Goal: Entertainment & Leisure: Consume media (video, audio)

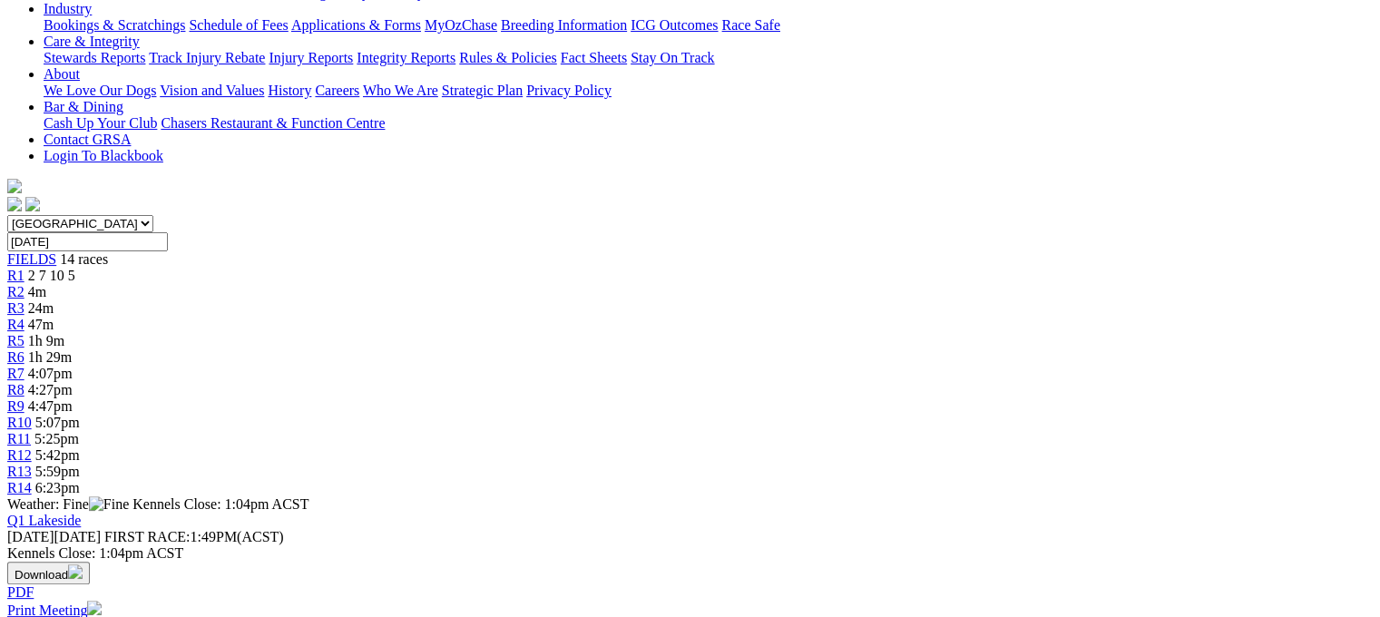
scroll to position [104, 0]
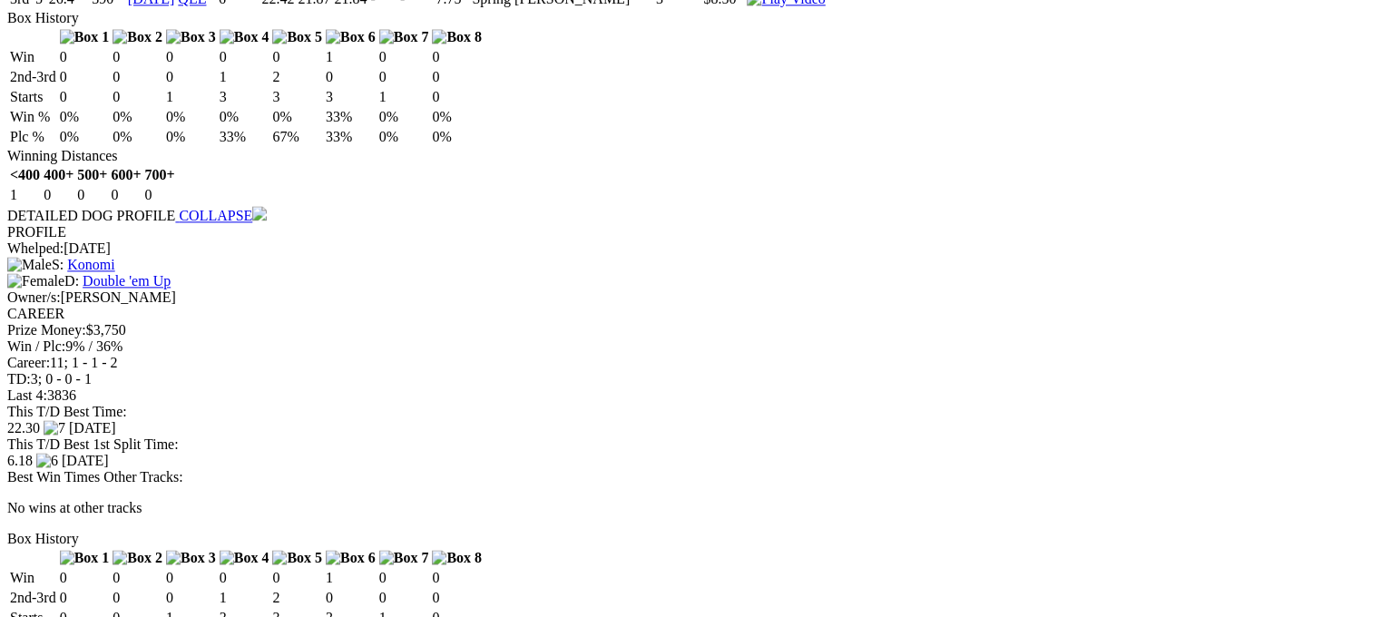
scroll to position [2449, 0]
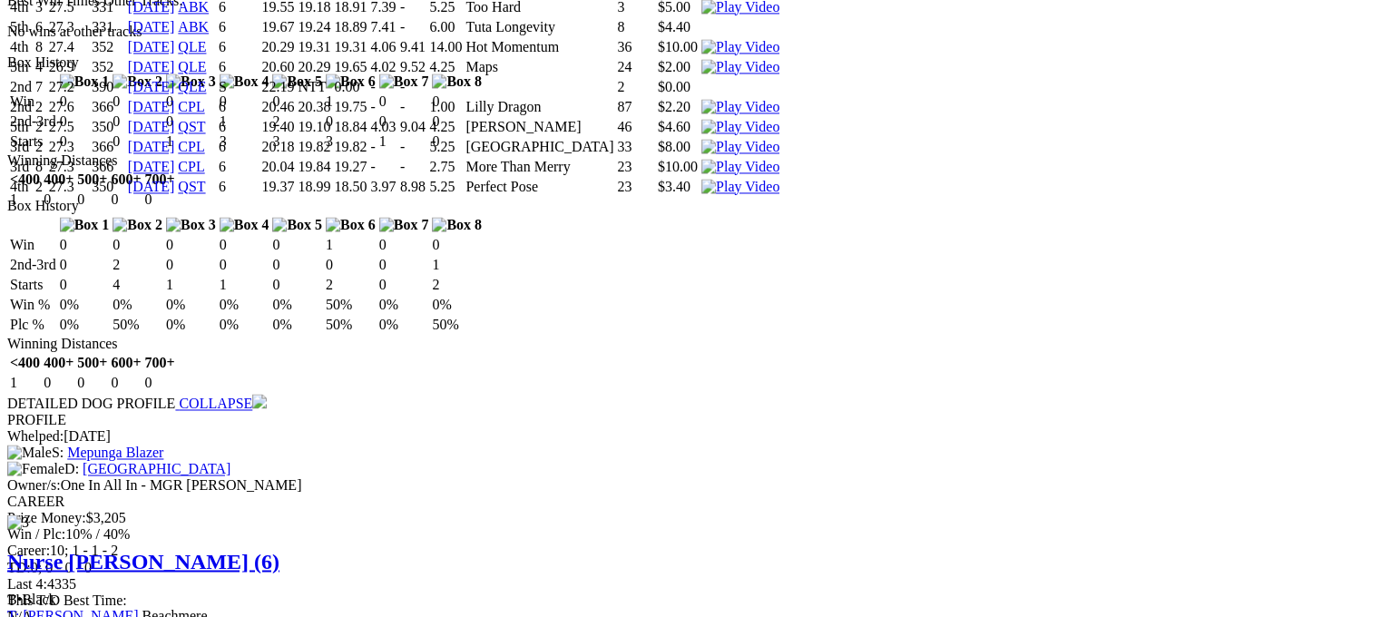
scroll to position [2971, 0]
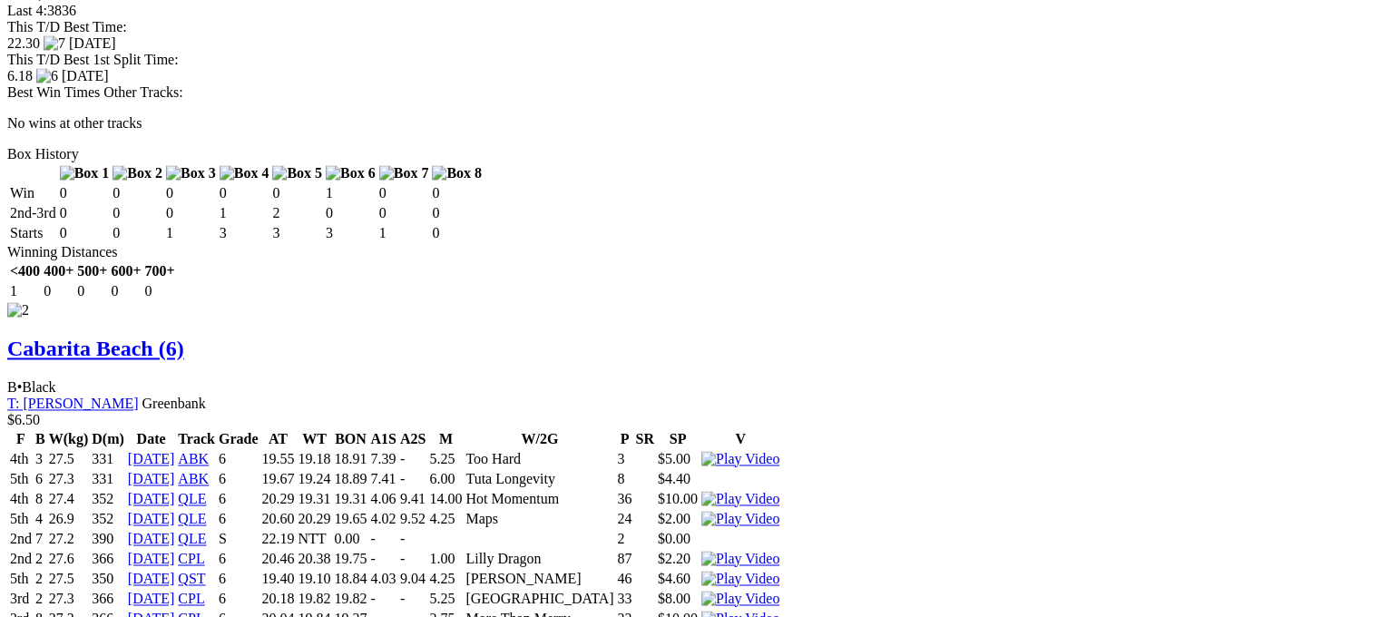
scroll to position [3062, 0]
